Goal: Find specific page/section: Locate a particular part of the current website

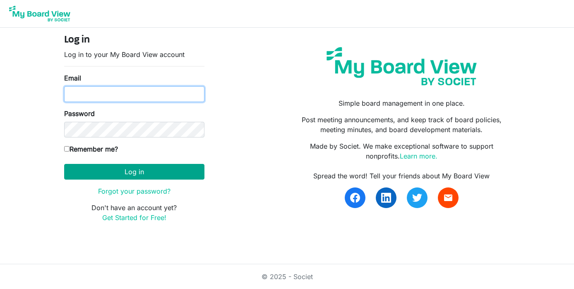
type input "programs@lgbtcenterofreading.com"
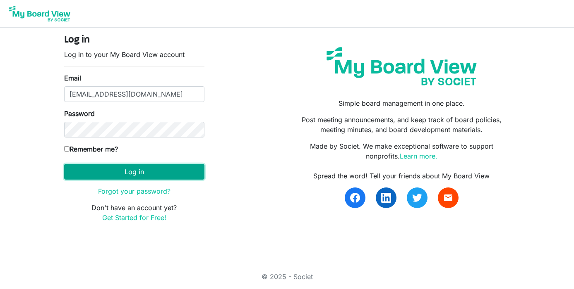
click at [132, 171] on button "Log in" at bounding box center [134, 172] width 140 height 16
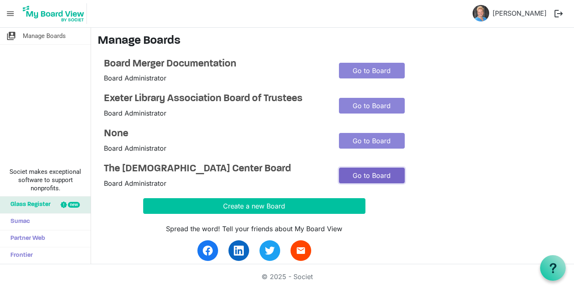
click at [368, 177] on link "Go to Board" at bounding box center [372, 176] width 66 height 16
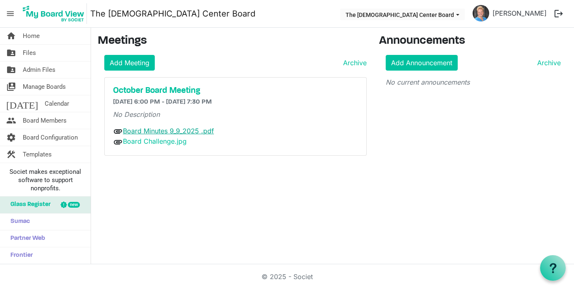
click at [157, 127] on link "Board Minutes 9_9_2025 .pdf" at bounding box center [168, 131] width 91 height 8
